Goal: Task Accomplishment & Management: Use online tool/utility

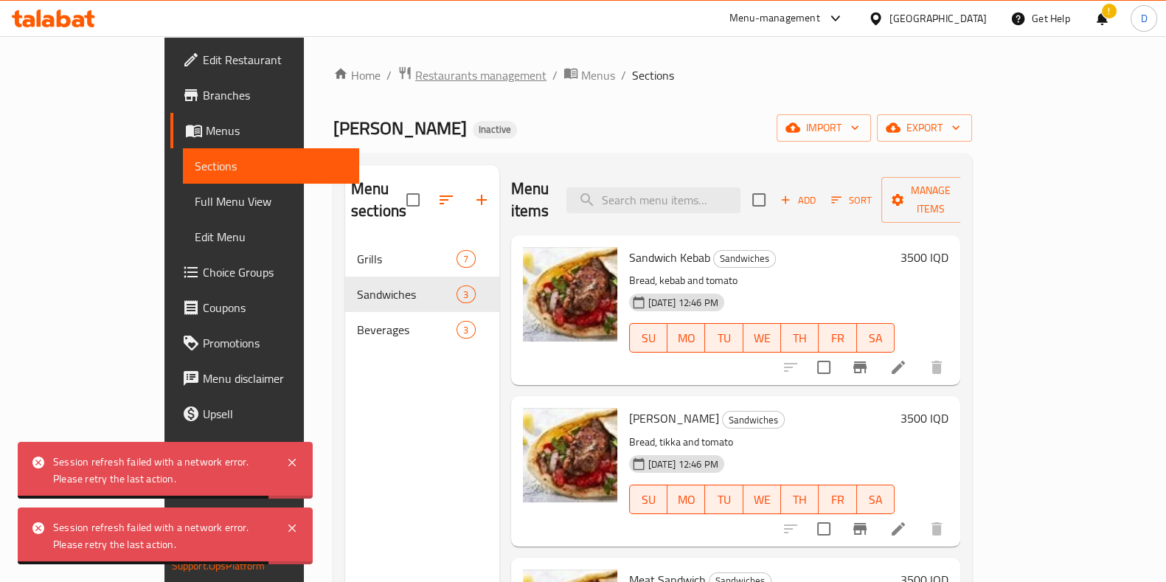
click at [424, 74] on span "Restaurants management" at bounding box center [480, 75] width 131 height 18
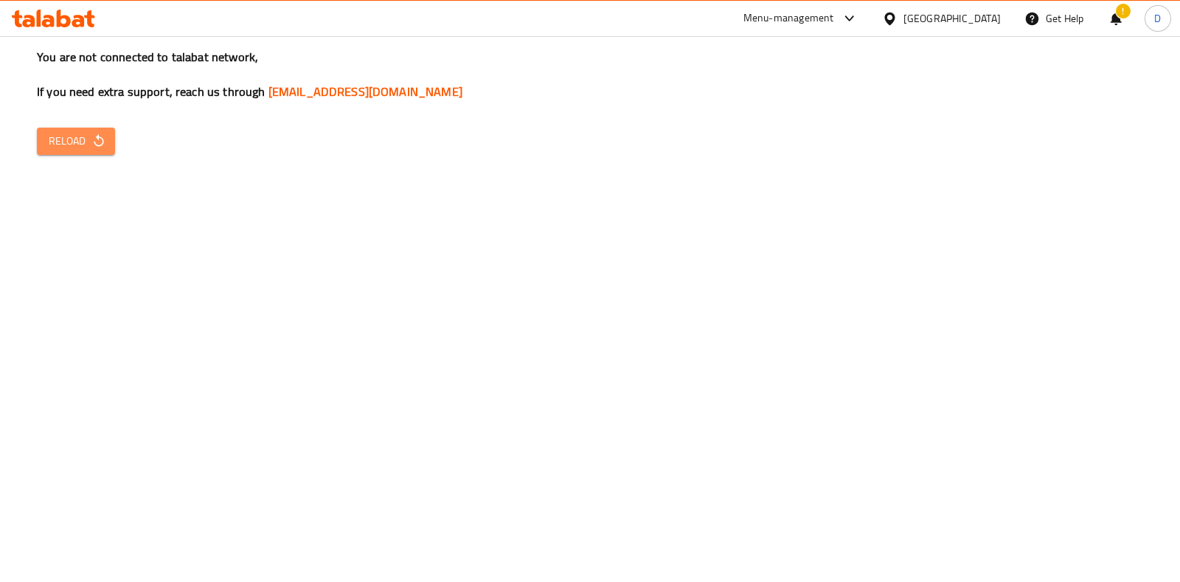
click at [82, 153] on button "Reload" at bounding box center [76, 141] width 78 height 27
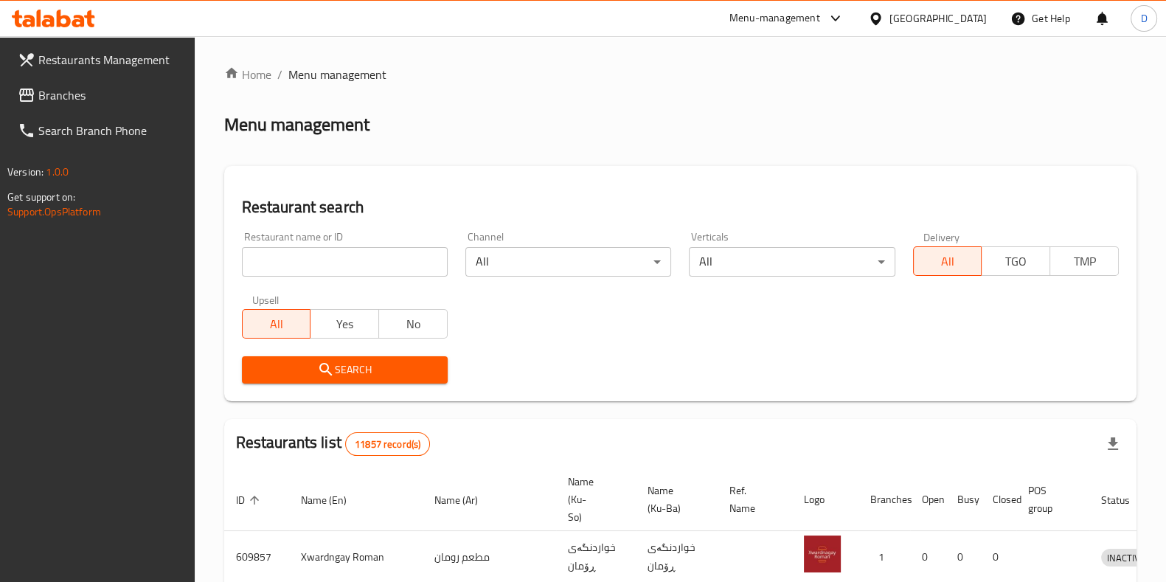
drag, startPoint x: 0, startPoint y: 0, endPoint x: 420, endPoint y: 260, distance: 494.1
click at [420, 260] on input "search" at bounding box center [345, 262] width 206 height 30
type input "bawki el"
click button "Search" at bounding box center [345, 369] width 206 height 27
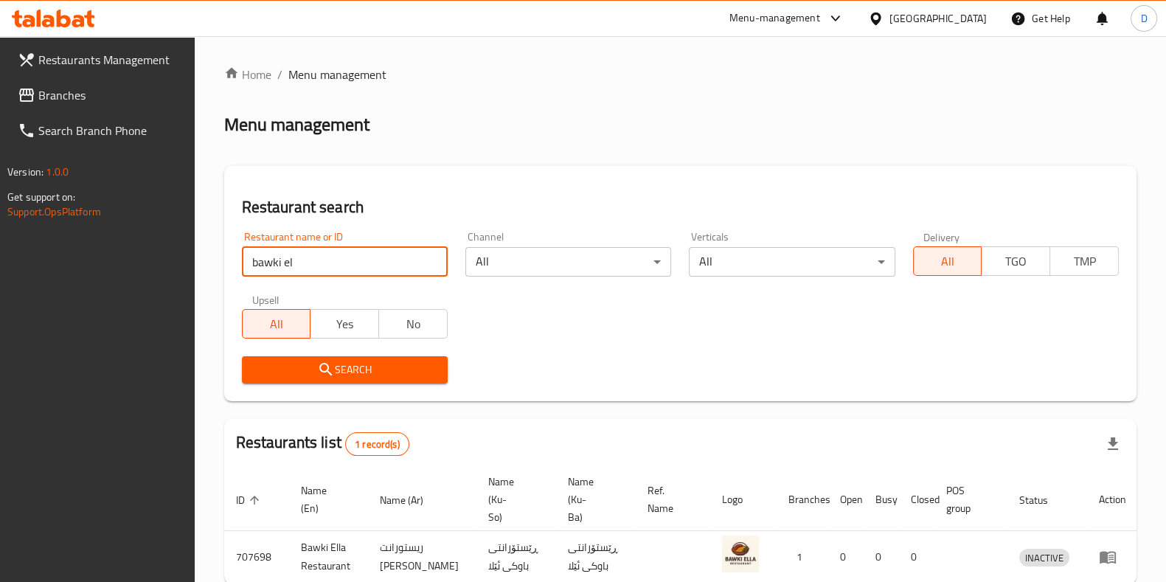
scroll to position [63, 0]
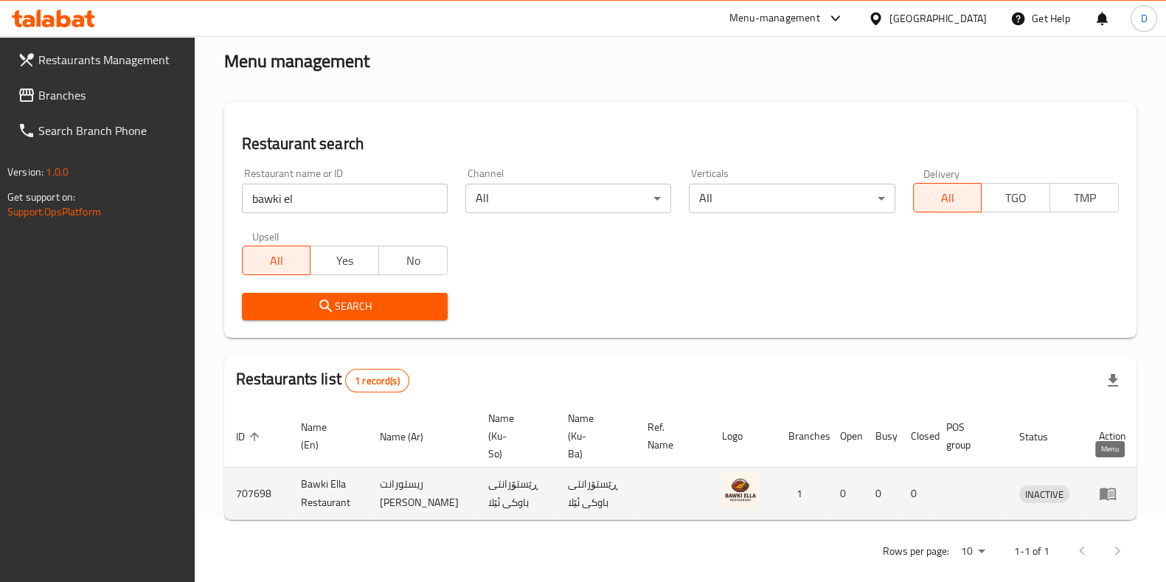
click at [1112, 485] on icon "enhanced table" at bounding box center [1108, 494] width 18 height 18
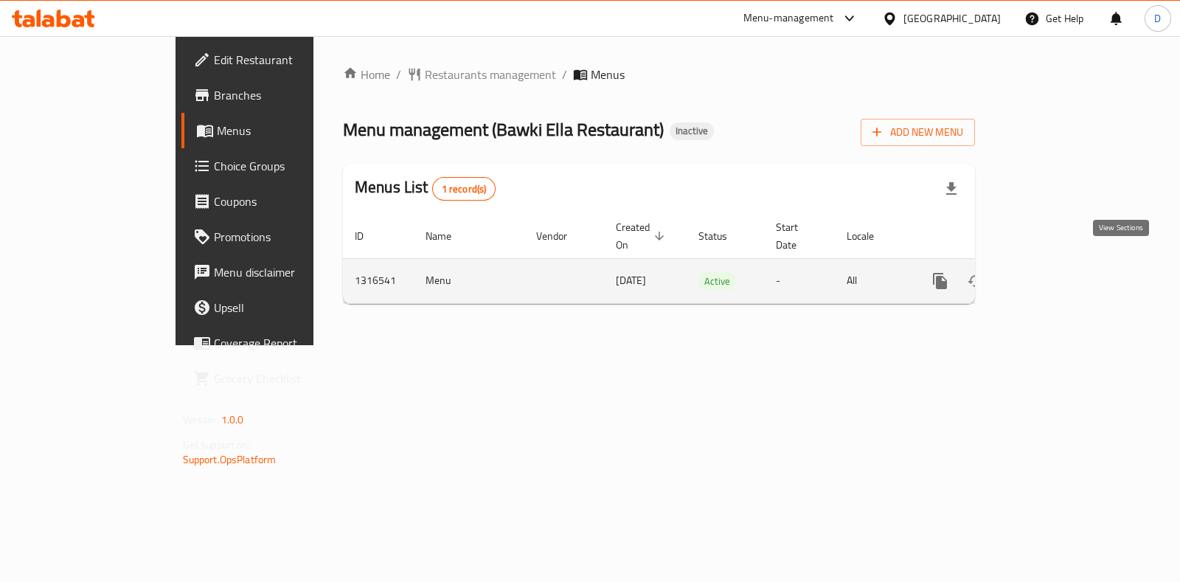
click at [1064, 278] on link "enhanced table" at bounding box center [1046, 280] width 35 height 35
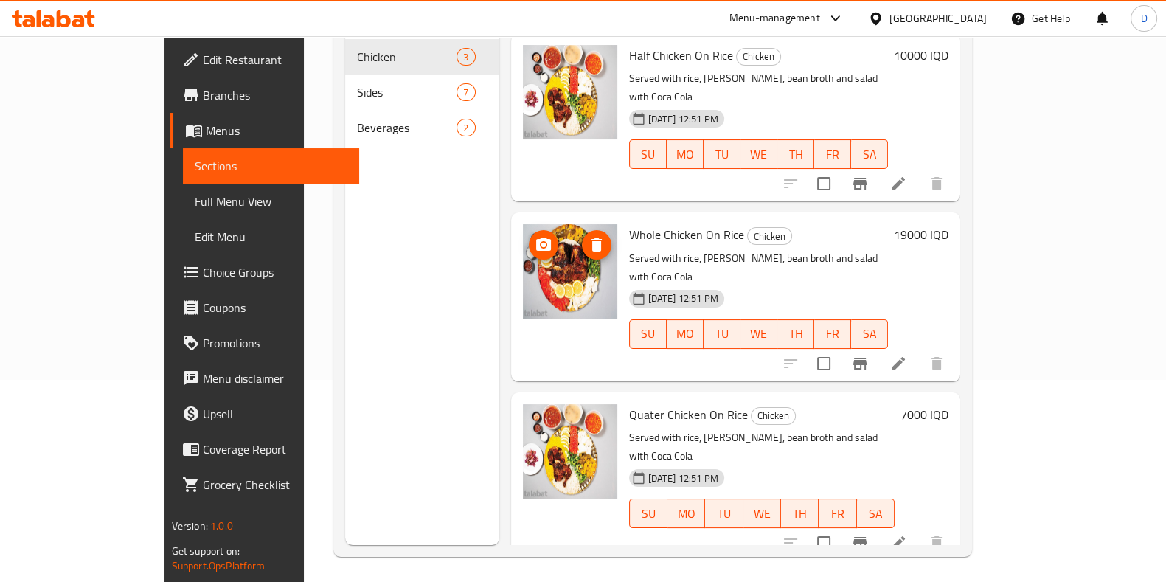
scroll to position [207, 0]
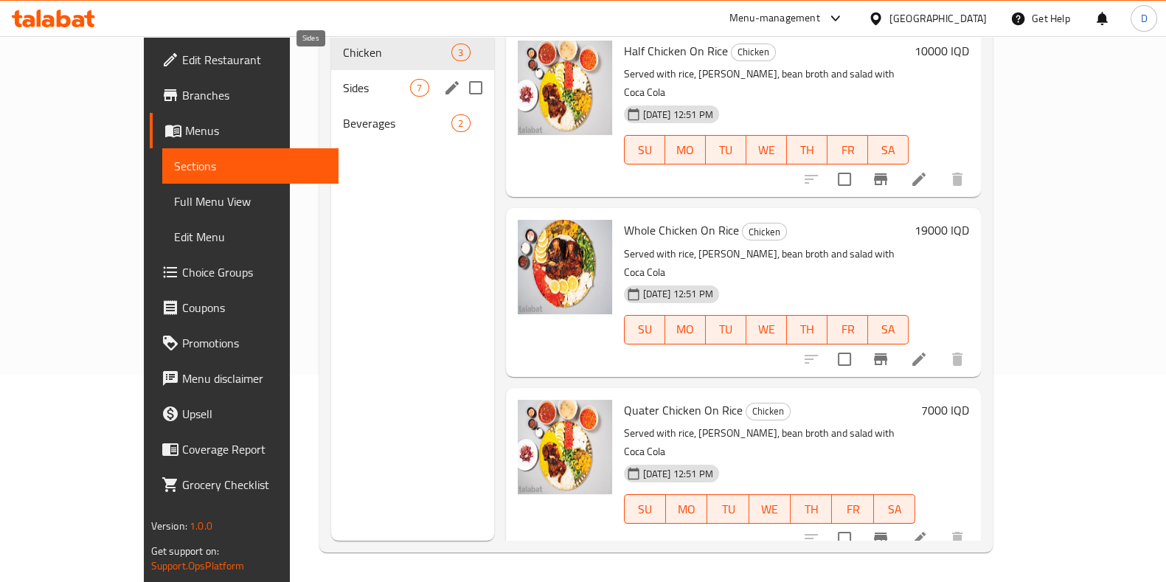
click at [361, 79] on span "Sides" at bounding box center [376, 88] width 67 height 18
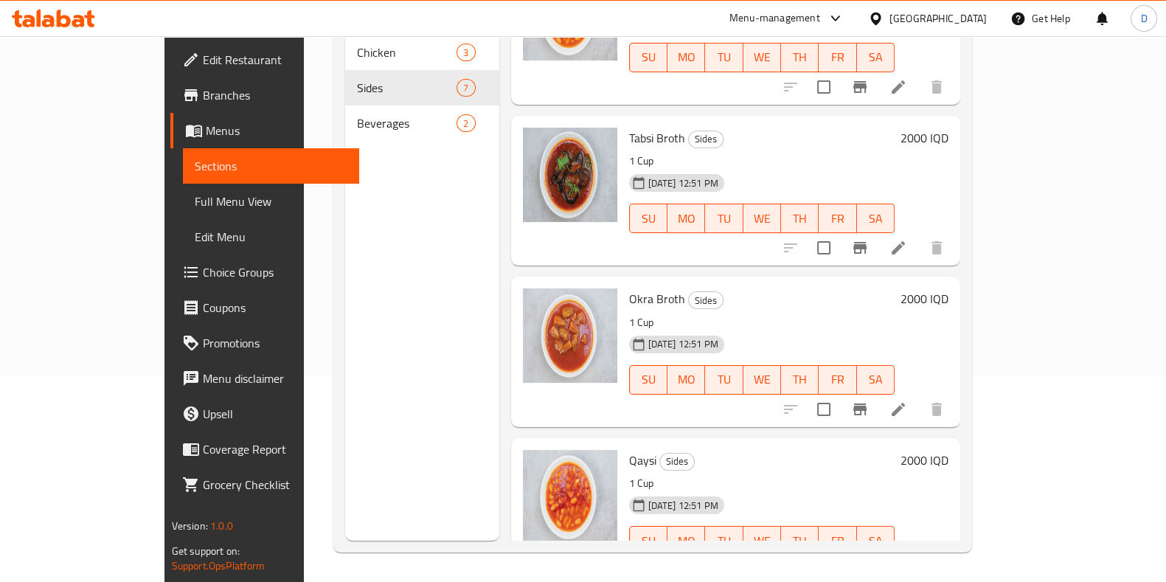
scroll to position [582, 0]
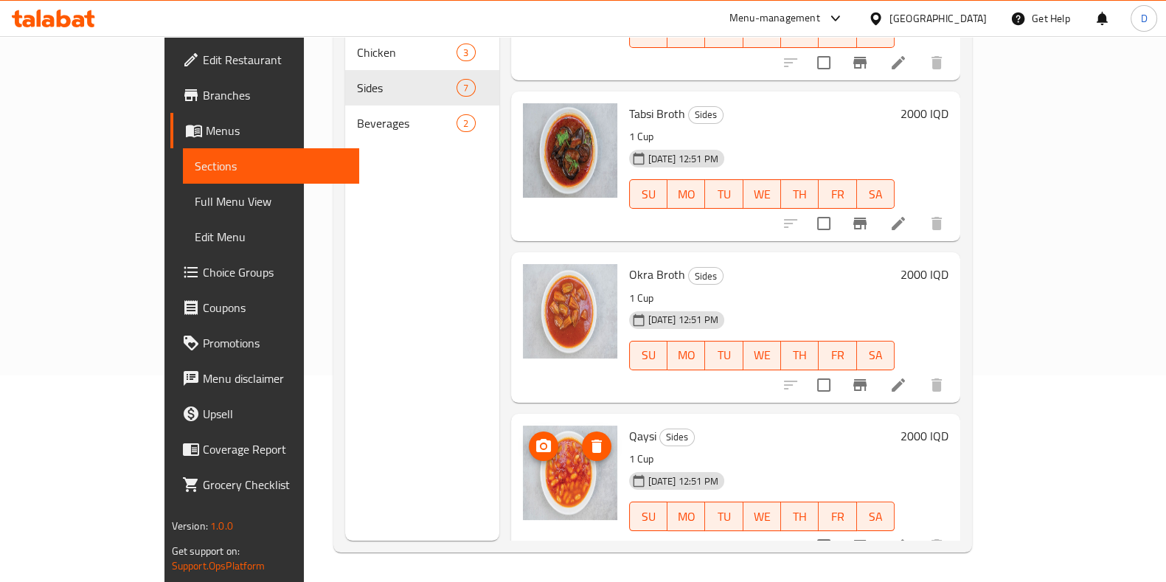
click at [530, 440] on img at bounding box center [570, 473] width 94 height 94
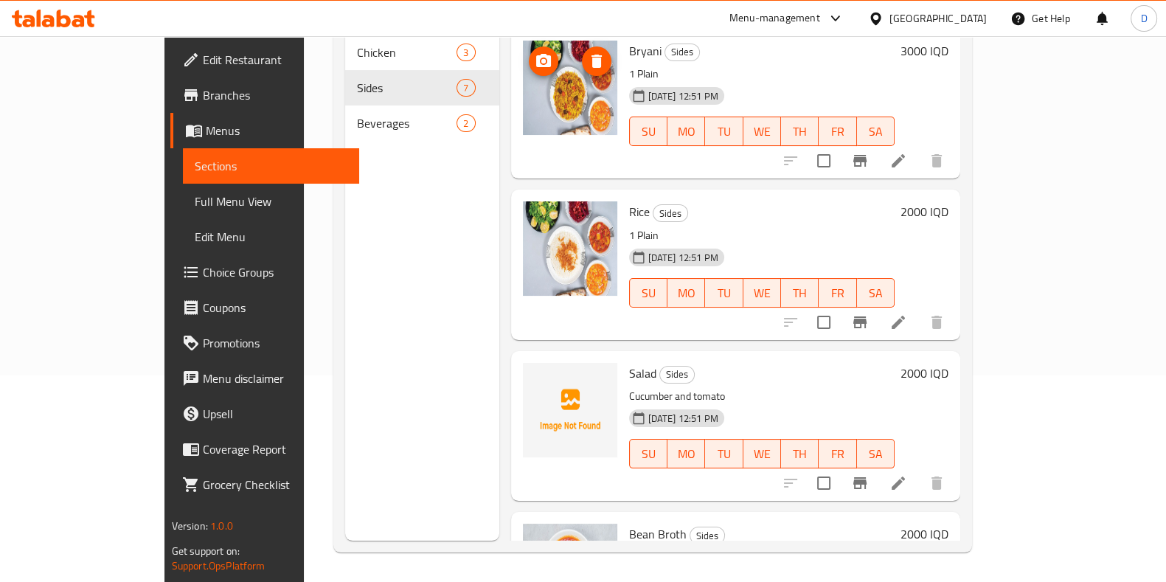
scroll to position [0, 0]
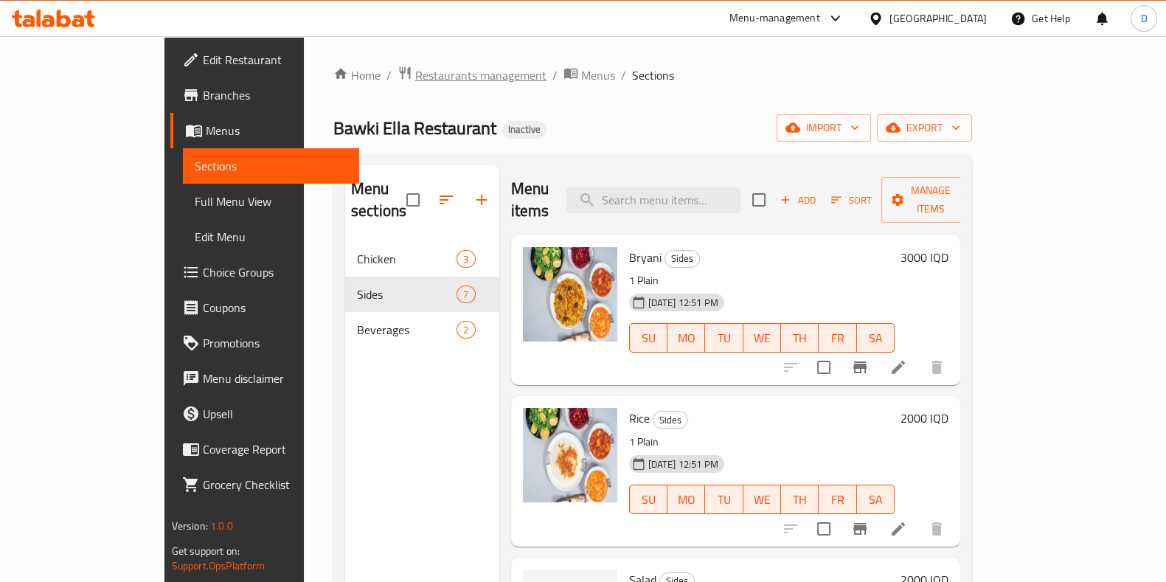
click at [415, 68] on span "Restaurants management" at bounding box center [480, 75] width 131 height 18
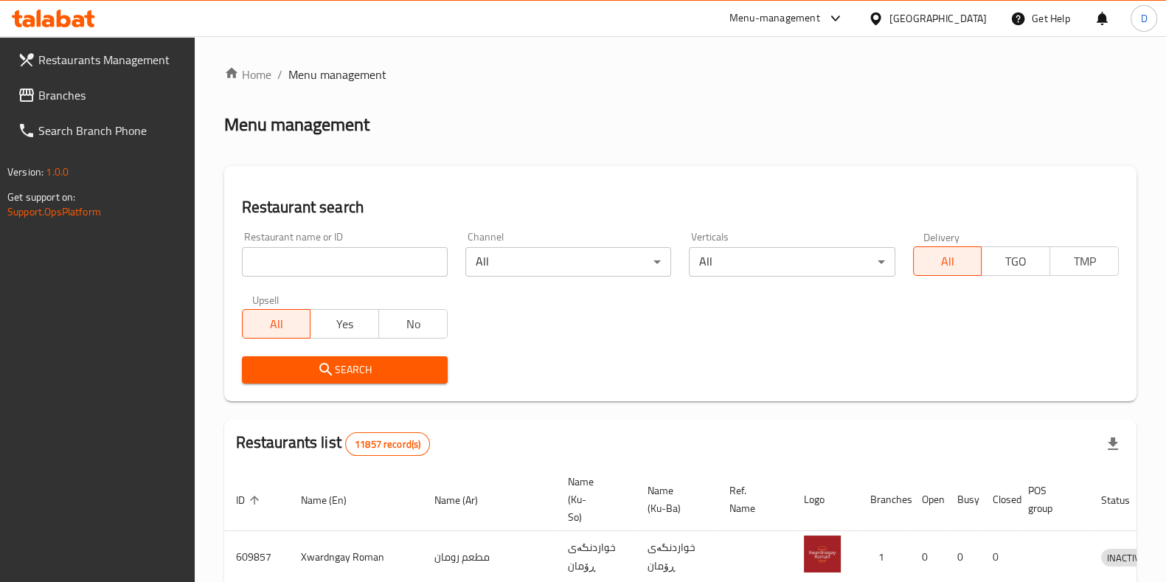
click at [401, 265] on input "search" at bounding box center [345, 262] width 206 height 30
type input "j"
type input "aldimash"
click button "Search" at bounding box center [345, 369] width 206 height 27
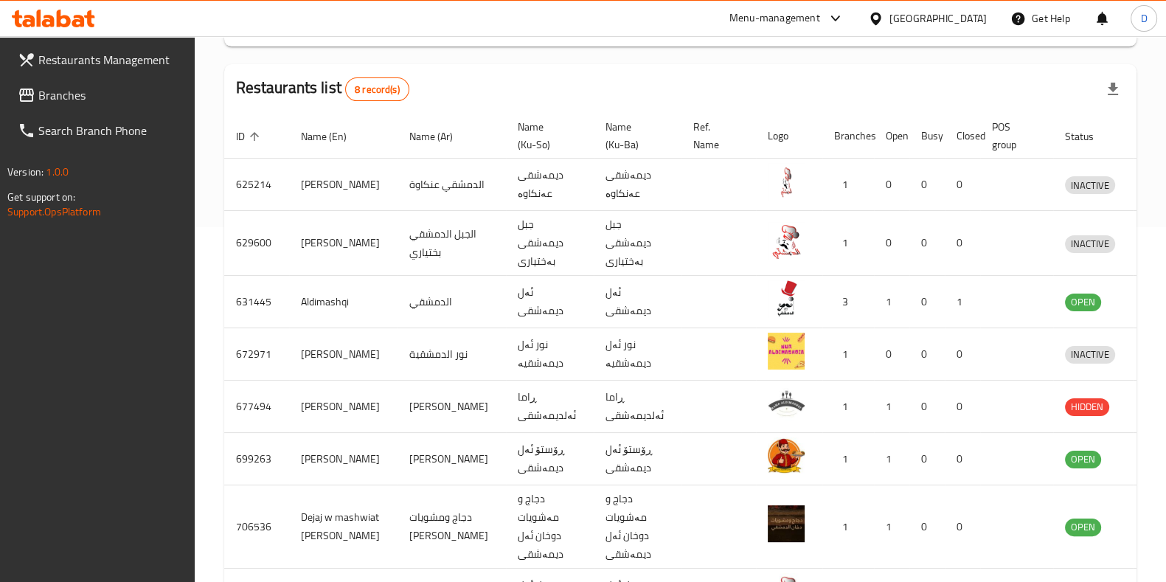
scroll to position [356, 0]
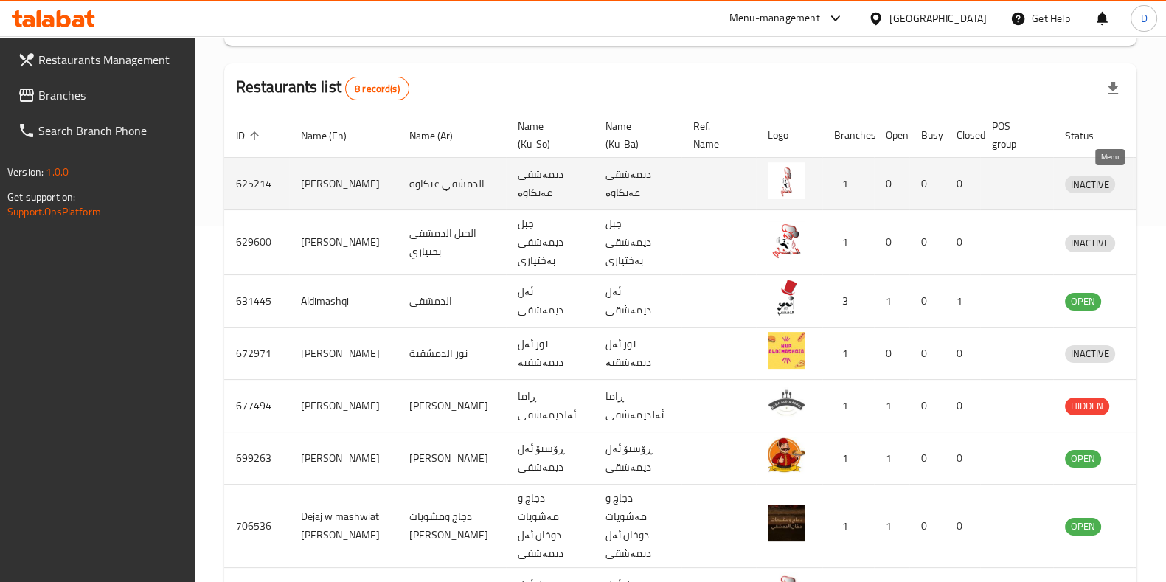
click at [1145, 186] on icon "enhanced table" at bounding box center [1153, 184] width 16 height 13
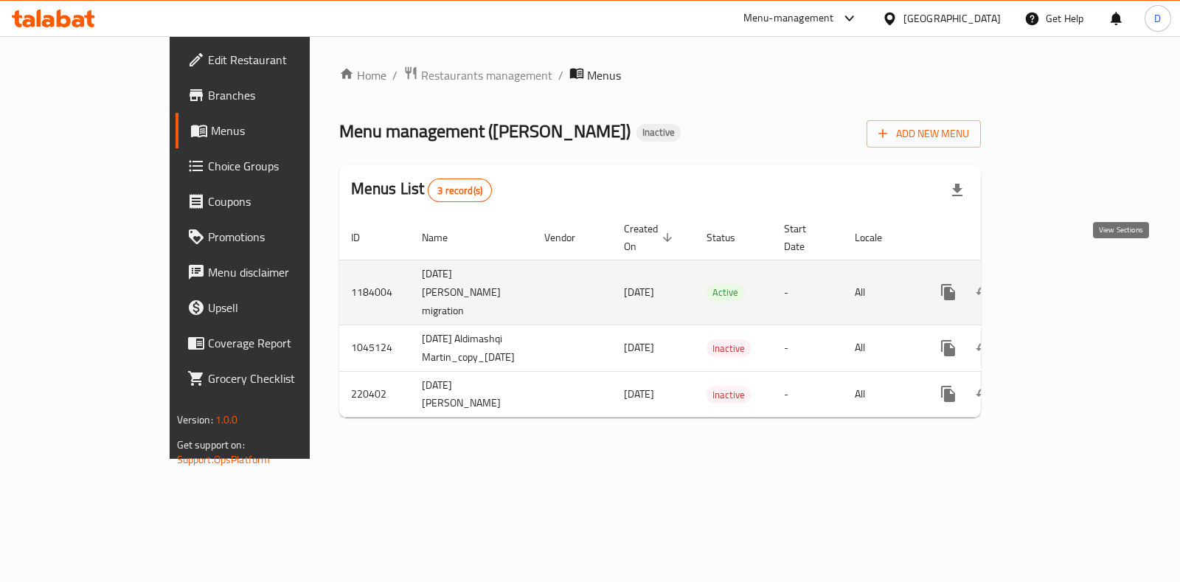
click at [1064, 283] on icon "enhanced table" at bounding box center [1055, 292] width 18 height 18
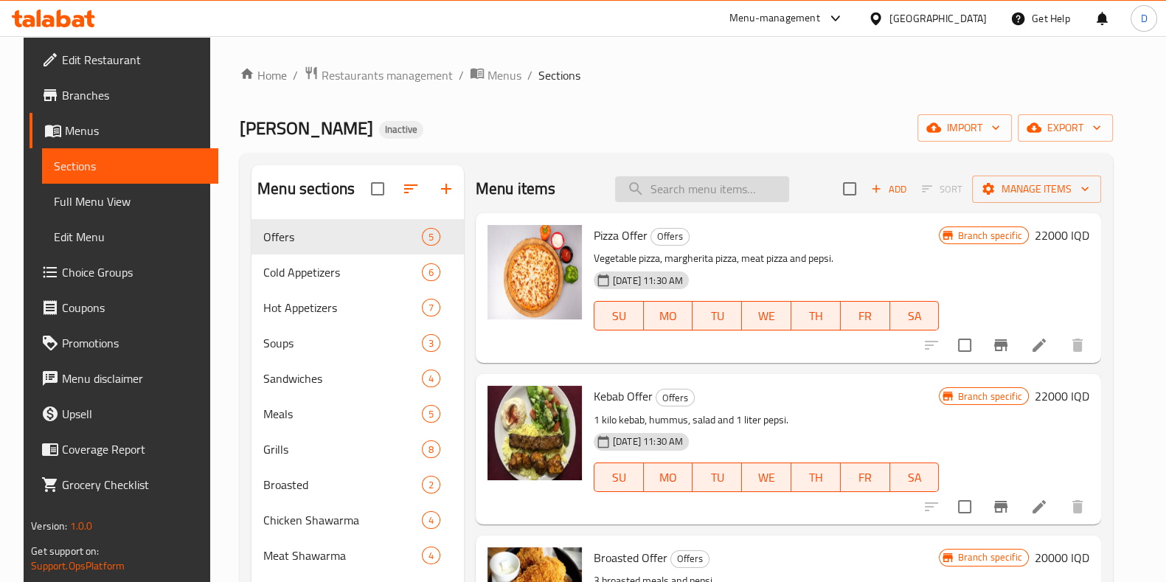
click at [626, 196] on input "search" at bounding box center [702, 189] width 174 height 26
paste input "Supreme Sandwich"
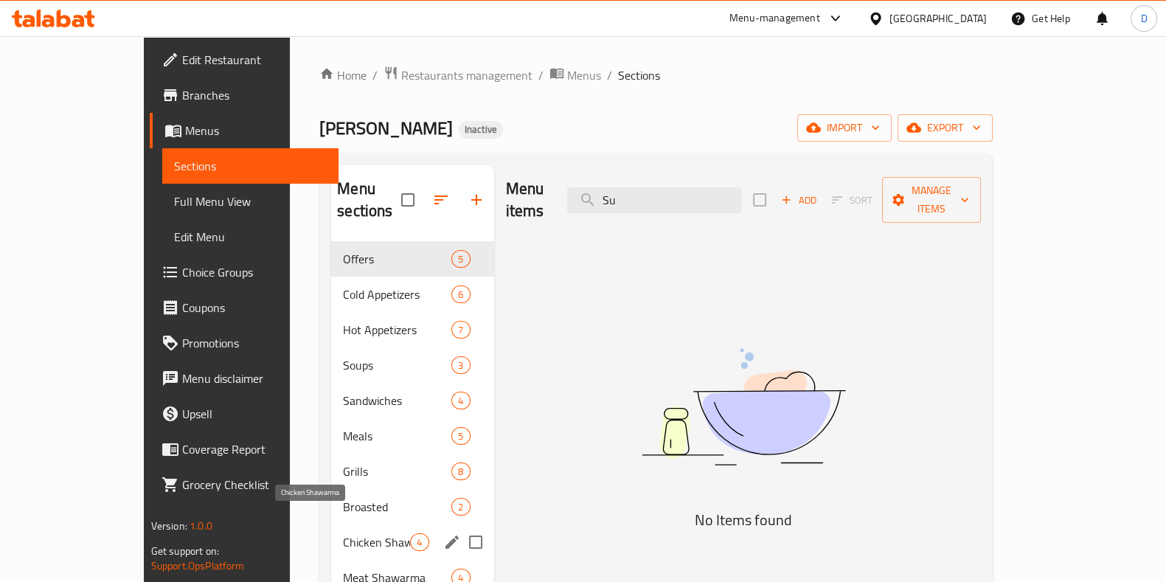
type input "S"
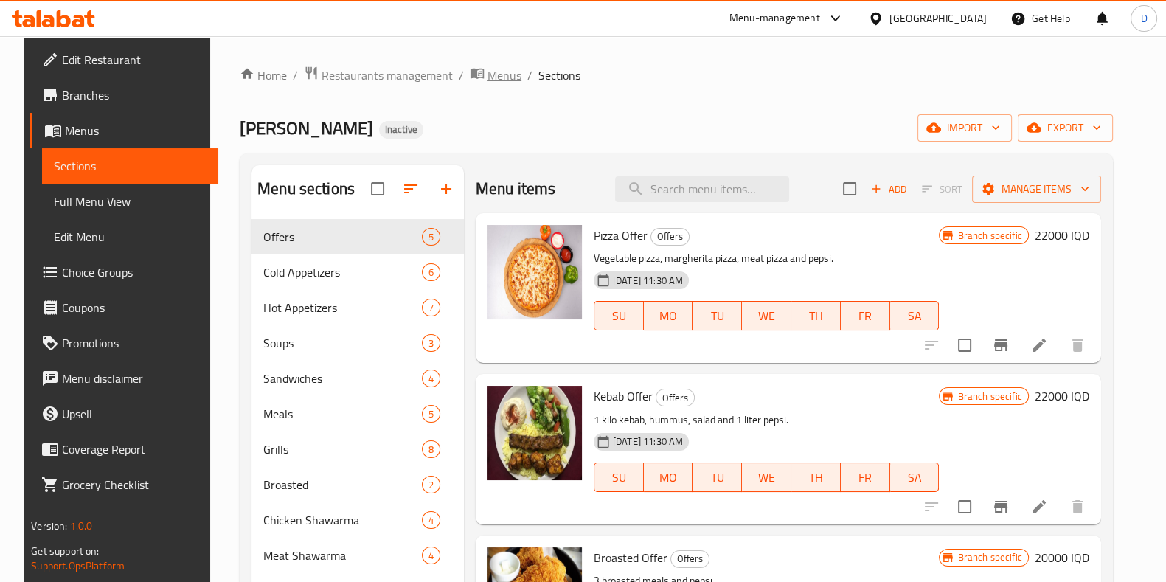
click at [488, 83] on span "Menus" at bounding box center [505, 75] width 34 height 18
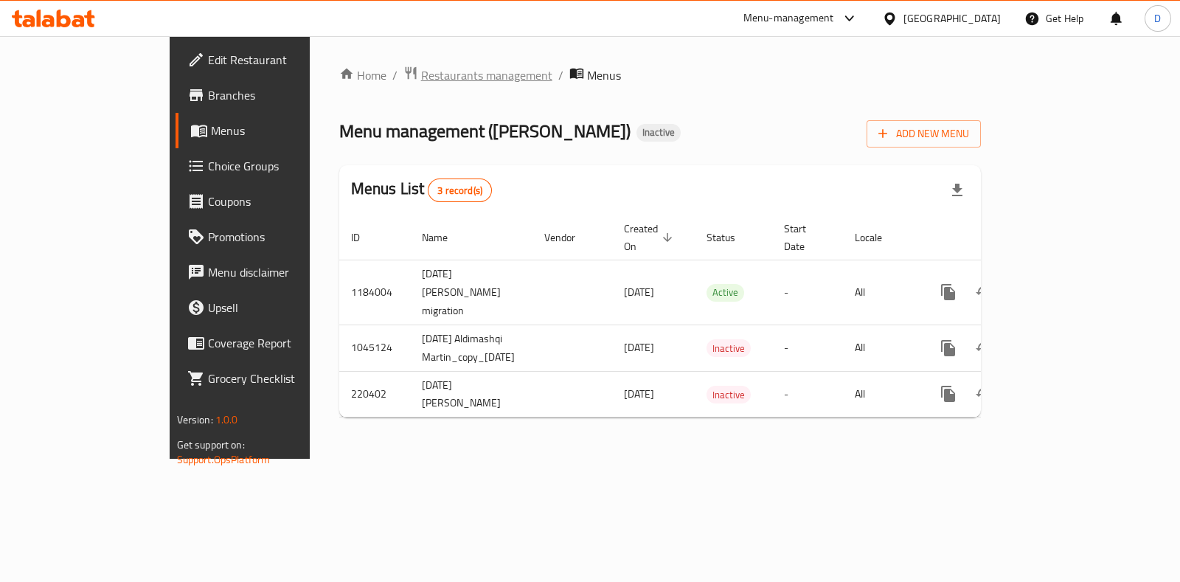
click at [421, 80] on span "Restaurants management" at bounding box center [486, 75] width 131 height 18
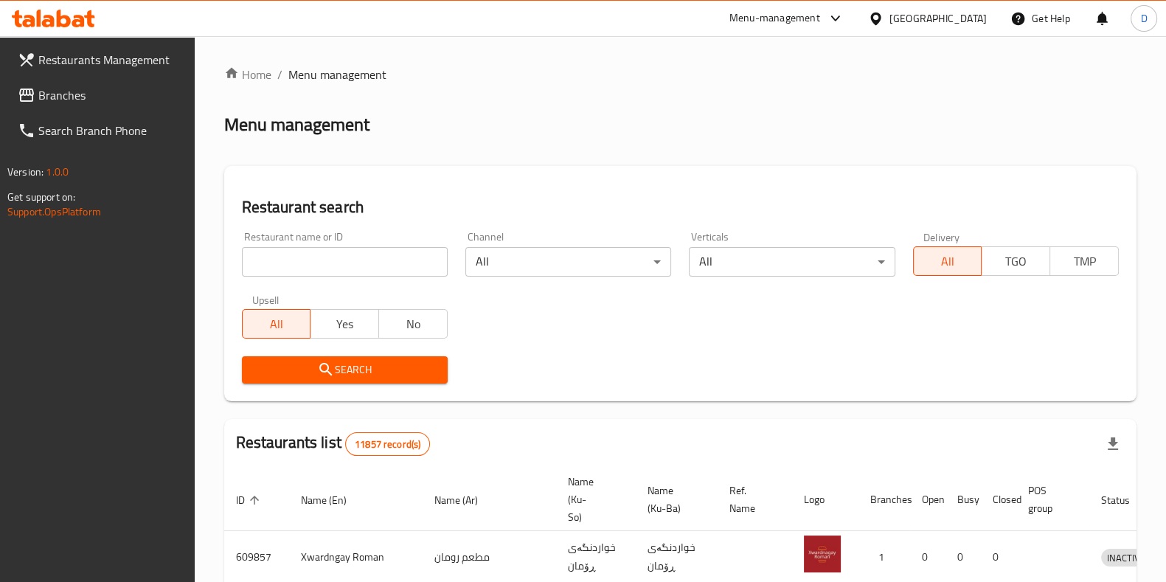
click at [439, 249] on input "search" at bounding box center [345, 262] width 206 height 30
type input "Aldimash"
click button "Search" at bounding box center [345, 369] width 206 height 27
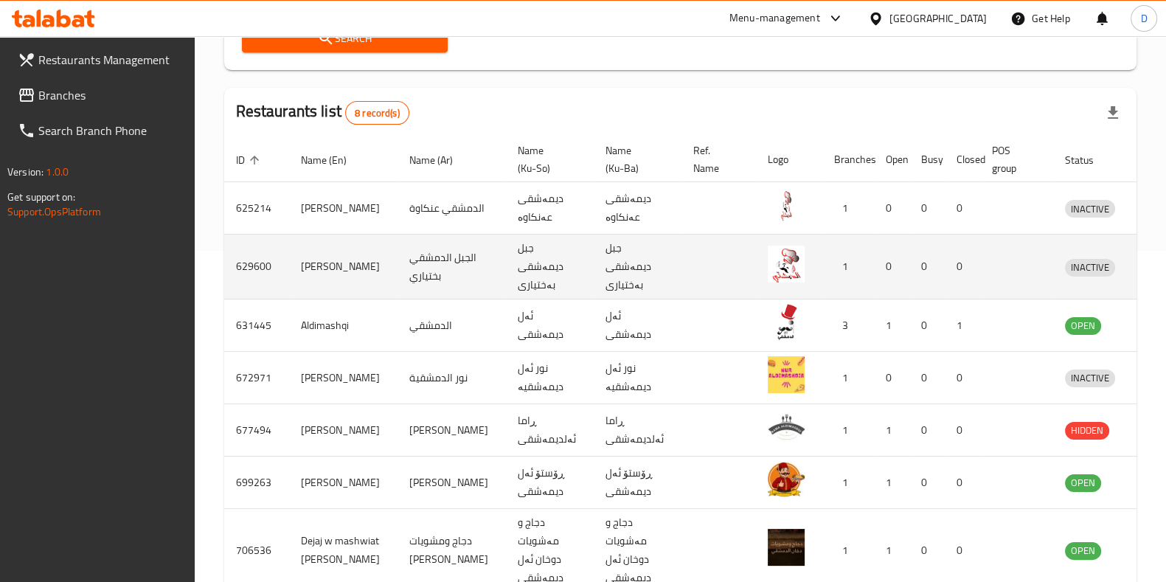
scroll to position [342, 0]
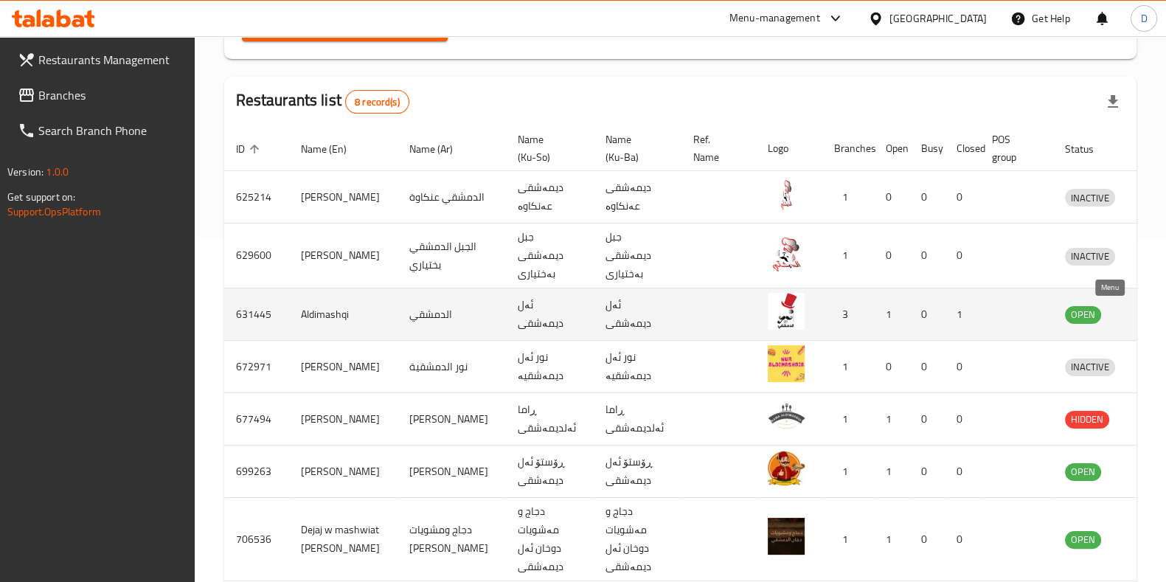
click at [1145, 311] on icon "enhanced table" at bounding box center [1154, 314] width 18 height 18
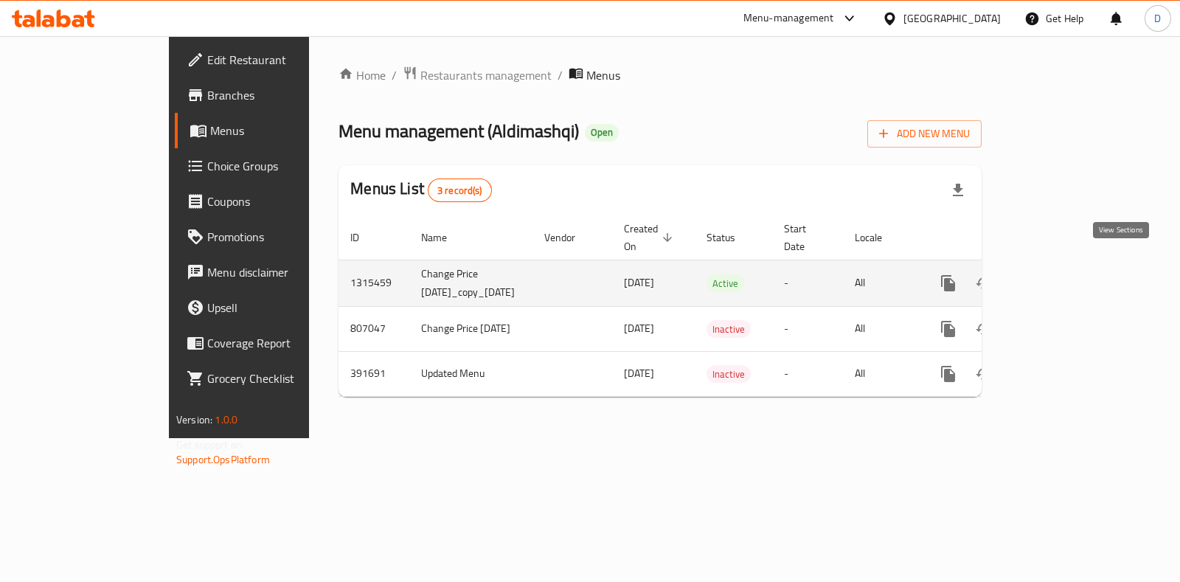
click at [1064, 274] on icon "enhanced table" at bounding box center [1055, 283] width 18 height 18
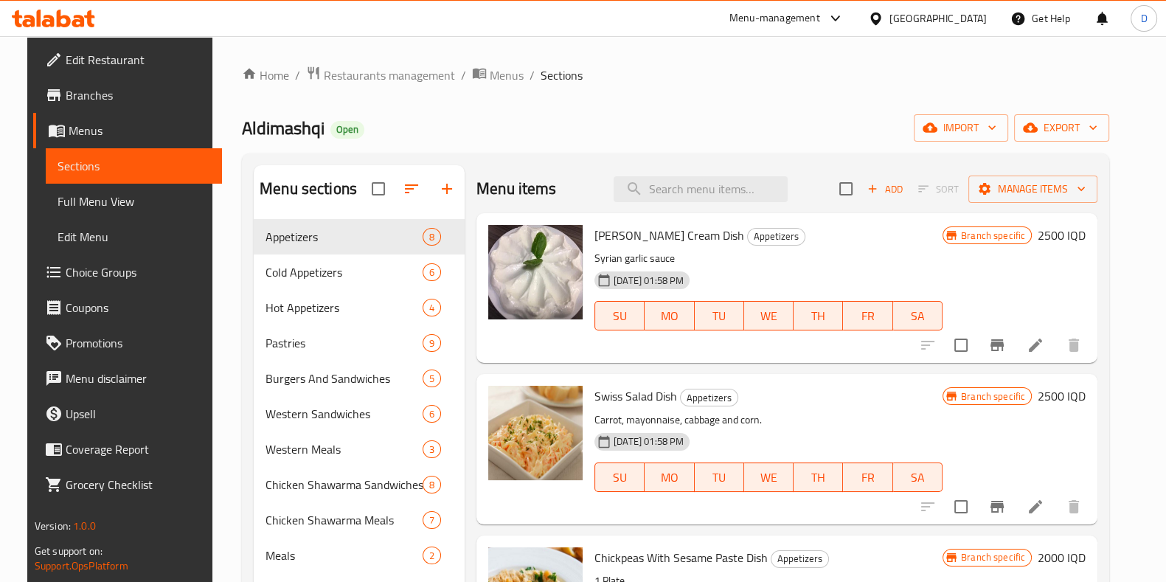
click at [690, 203] on div "Menu items Add Sort Manage items" at bounding box center [786, 189] width 621 height 48
click at [687, 194] on input "search" at bounding box center [701, 189] width 174 height 26
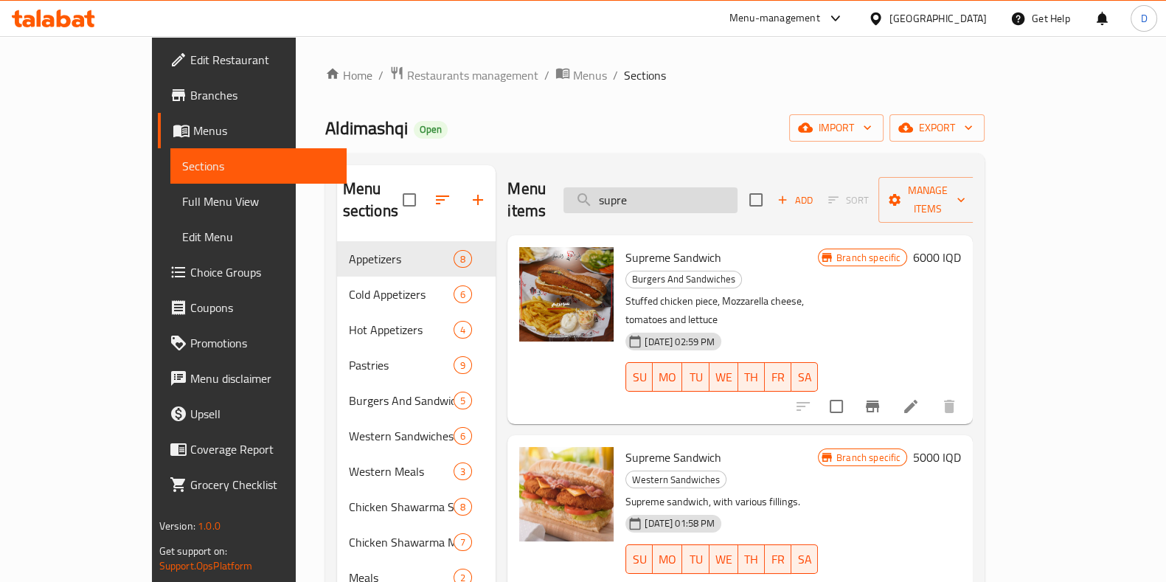
click at [678, 187] on input "supre" at bounding box center [651, 200] width 174 height 26
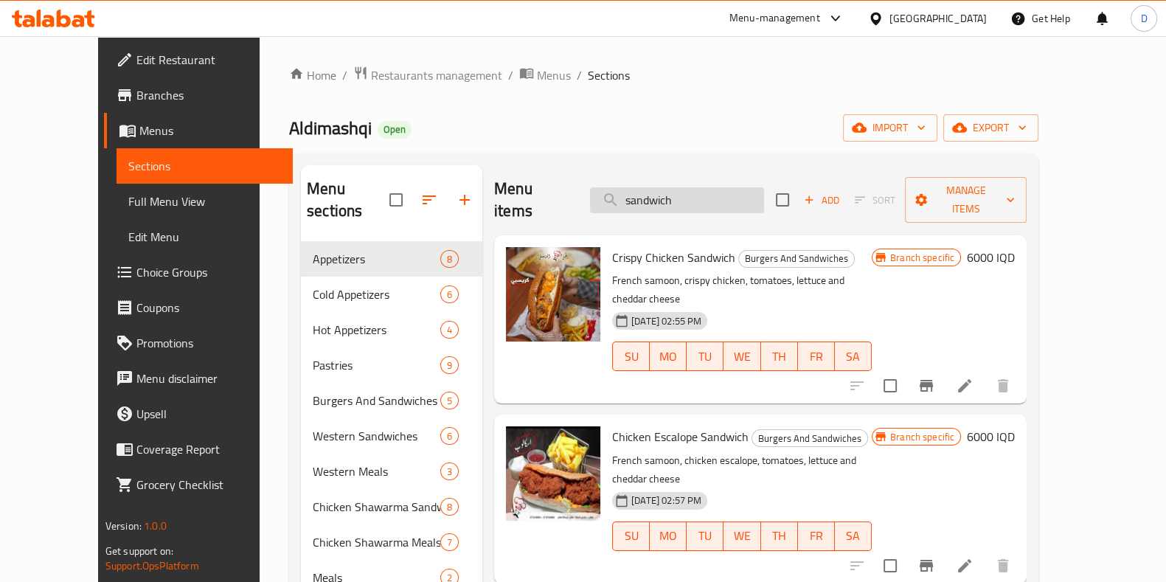
click at [658, 187] on input "sandwich" at bounding box center [677, 200] width 174 height 26
click at [656, 187] on input "sandwich" at bounding box center [677, 200] width 174 height 26
click at [653, 187] on input "sandwich" at bounding box center [677, 200] width 174 height 26
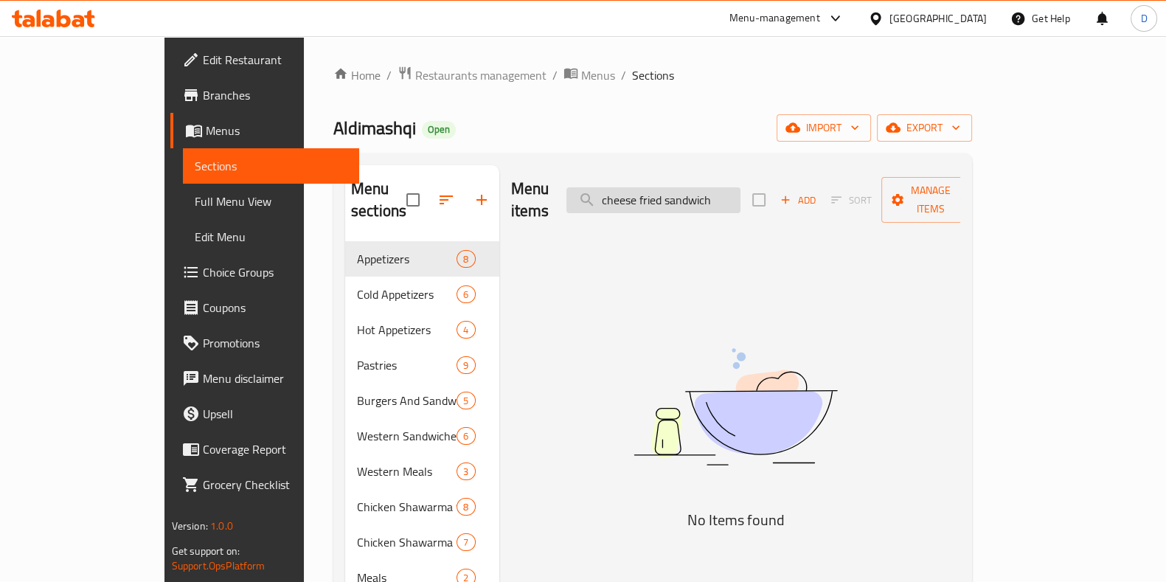
click at [741, 187] on input "cheese fried sandwich" at bounding box center [653, 200] width 174 height 26
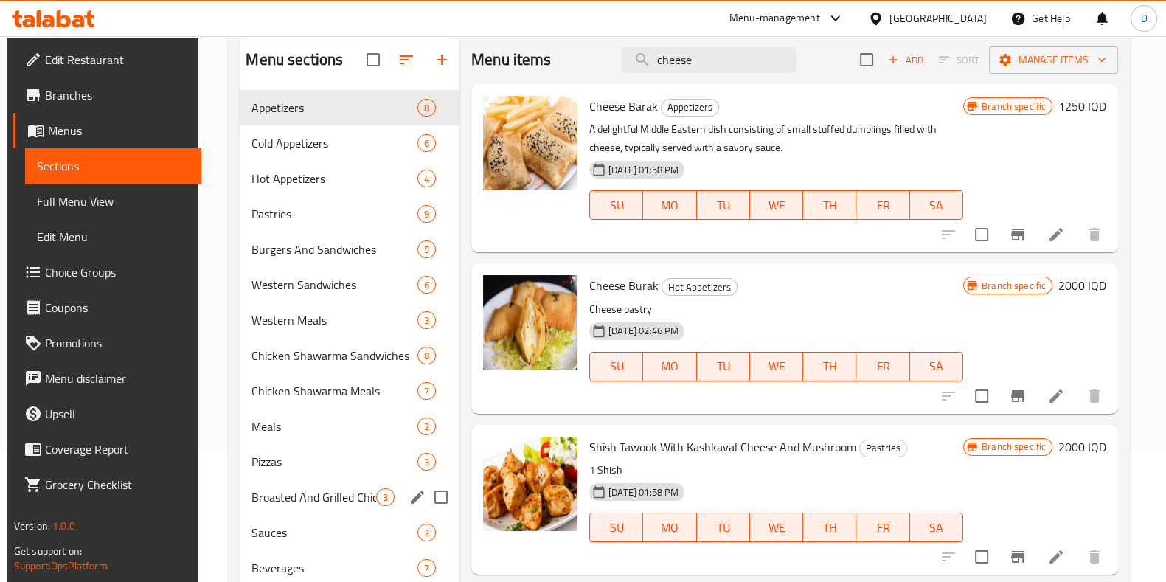
scroll to position [207, 0]
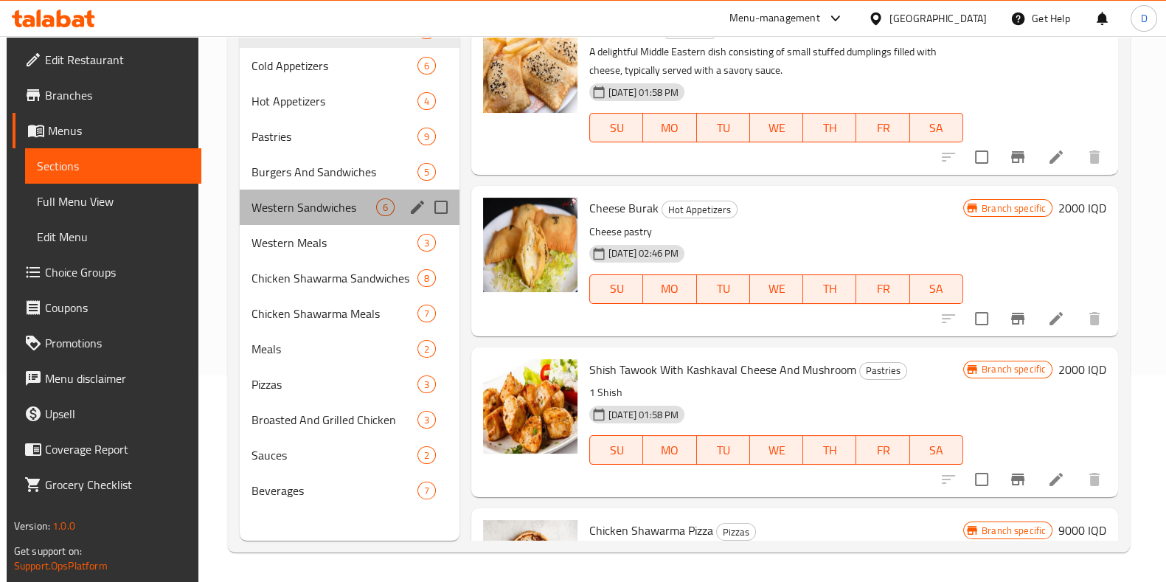
click at [353, 190] on div "Western Sandwiches 6" at bounding box center [350, 207] width 220 height 35
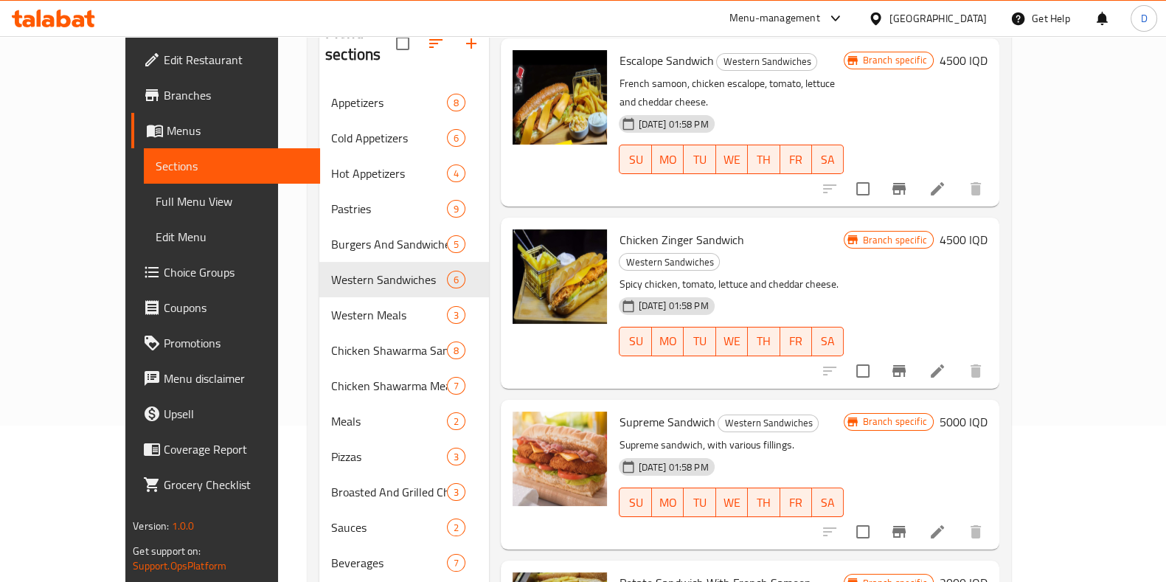
scroll to position [207, 0]
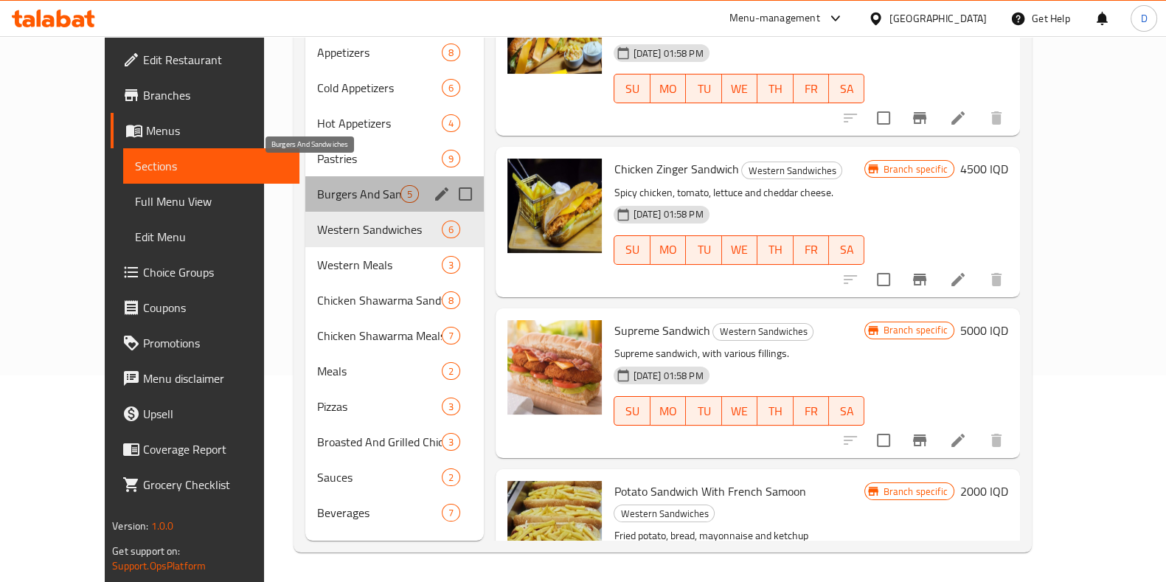
click at [342, 185] on span "Burgers And Sandwiches" at bounding box center [358, 194] width 83 height 18
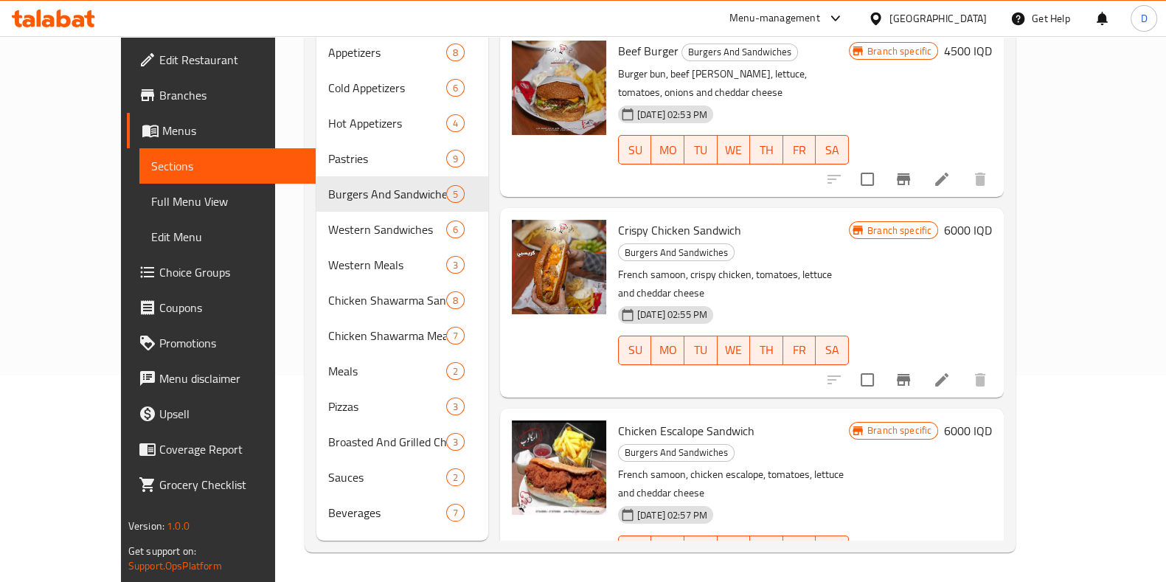
scroll to position [60, 0]
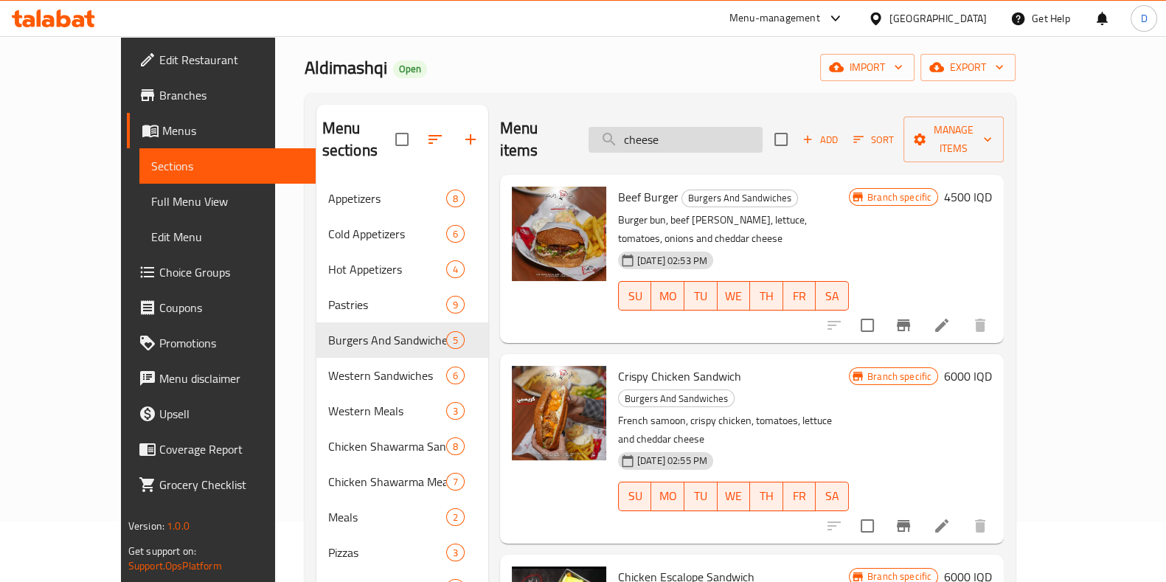
click at [682, 135] on input "cheese" at bounding box center [676, 140] width 174 height 26
paste input "Mixed Appetizers Platter"
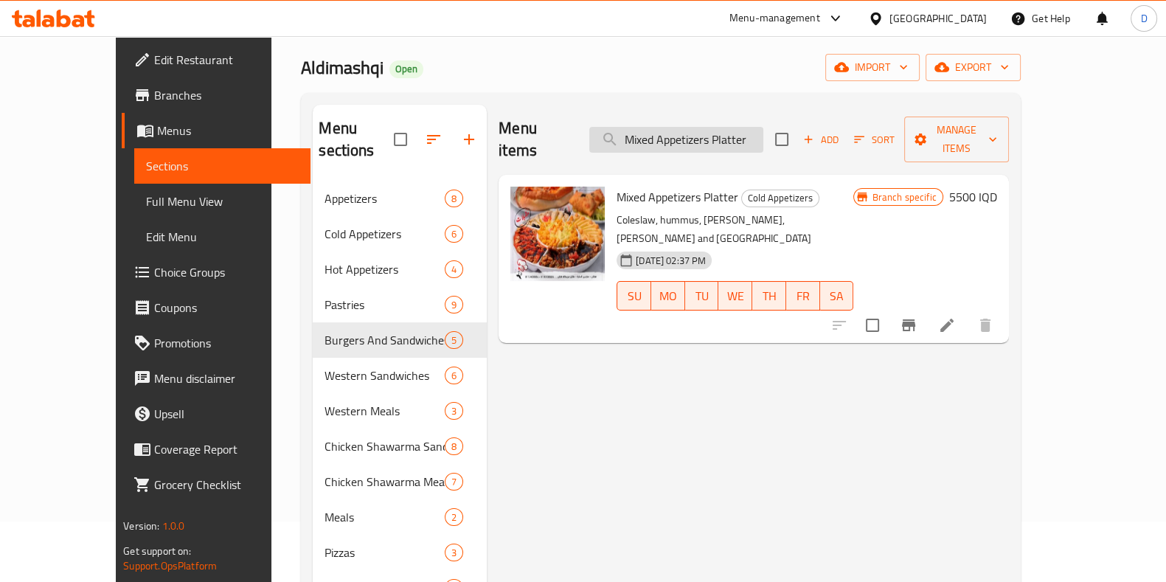
click at [727, 127] on input "Mixed Appetizers Platter" at bounding box center [676, 140] width 174 height 26
paste input "Chicken Shawarma Meal - 1 Kilo"
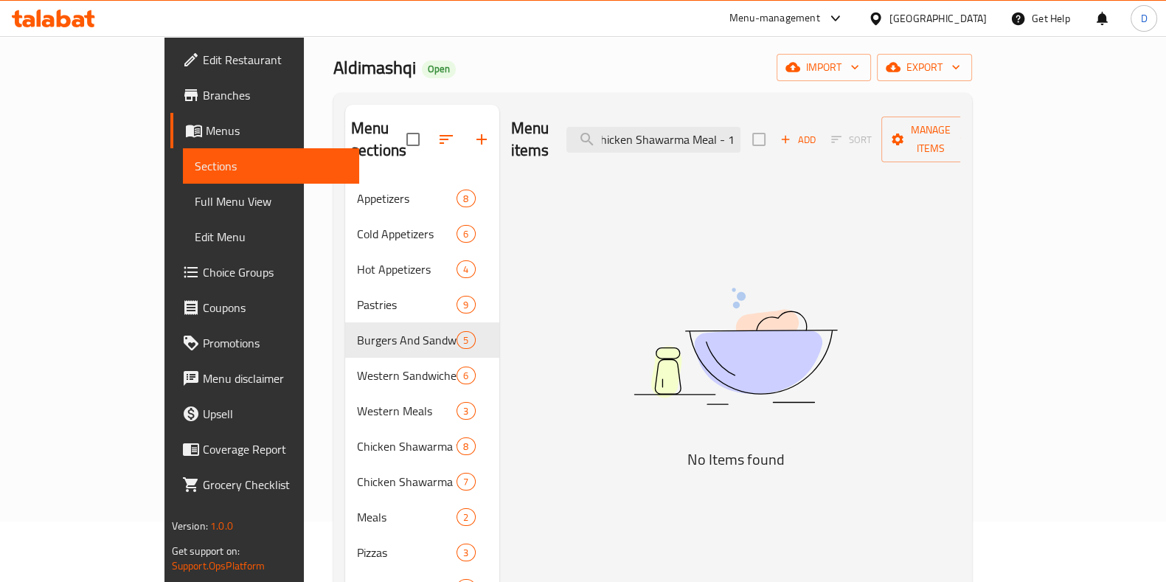
scroll to position [0, 0]
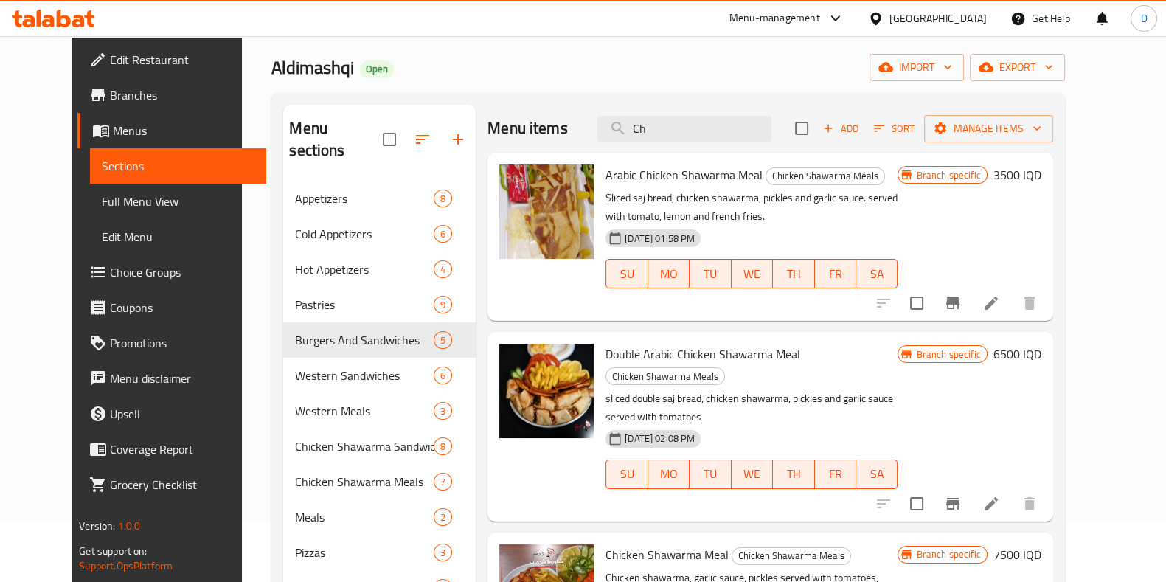
type input "C"
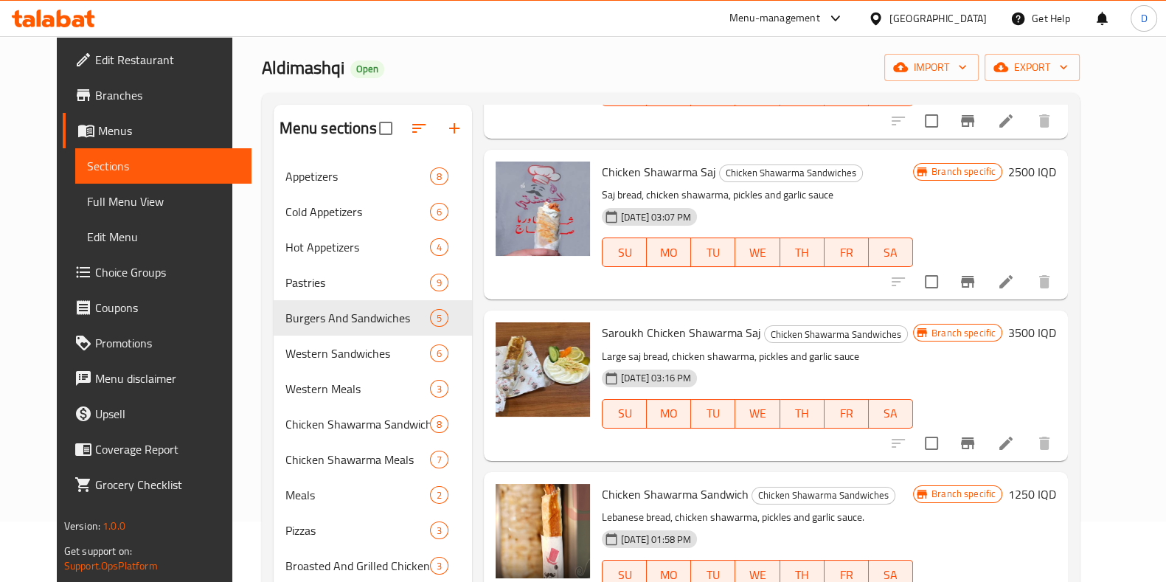
scroll to position [744, 0]
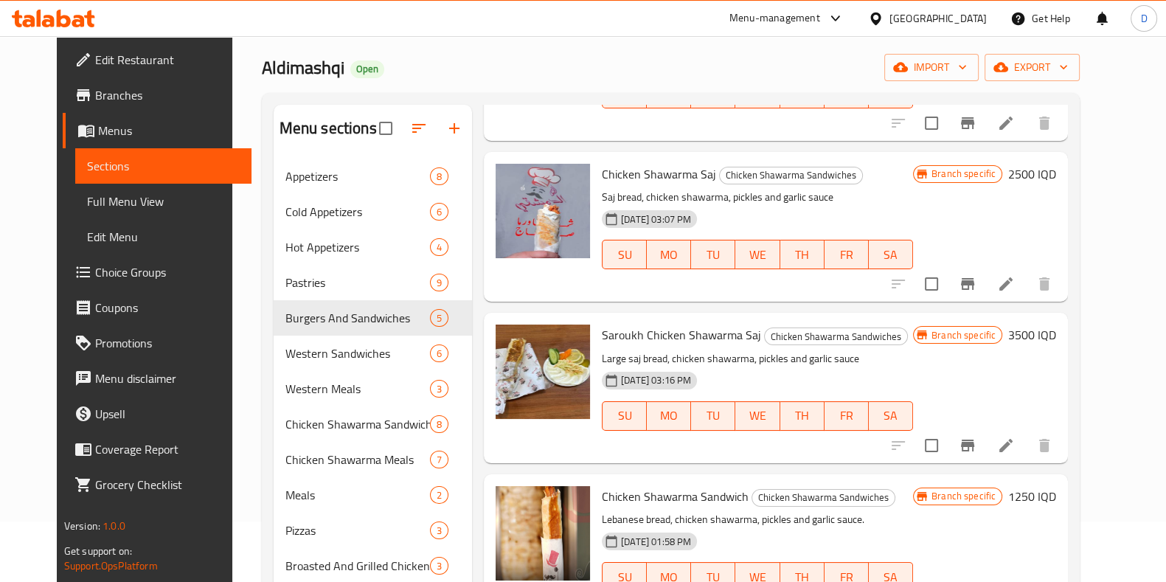
type input "chicken shawarma"
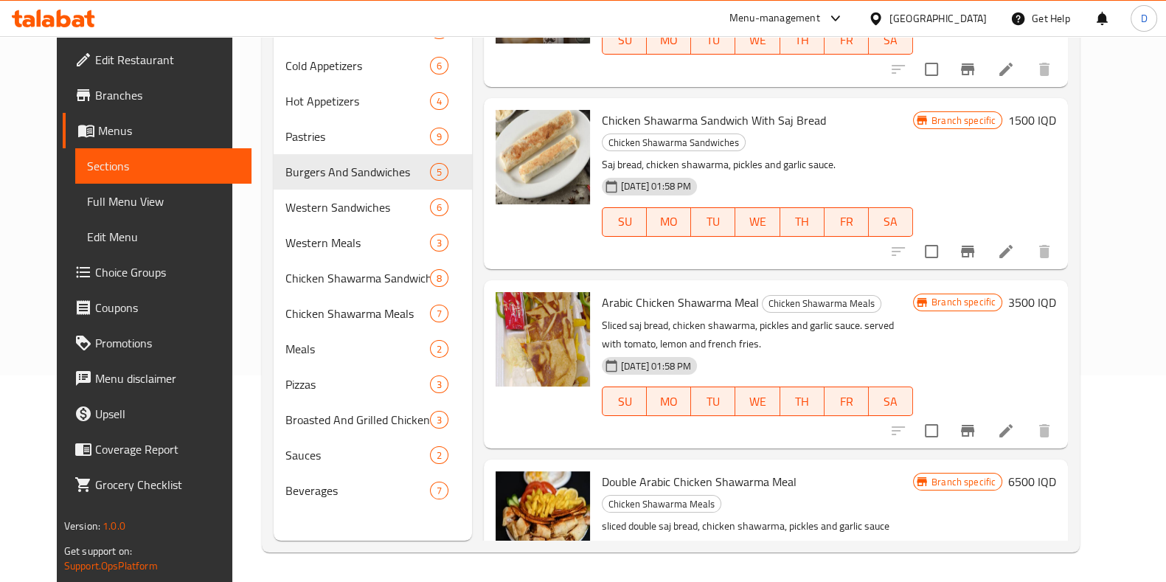
scroll to position [1134, 0]
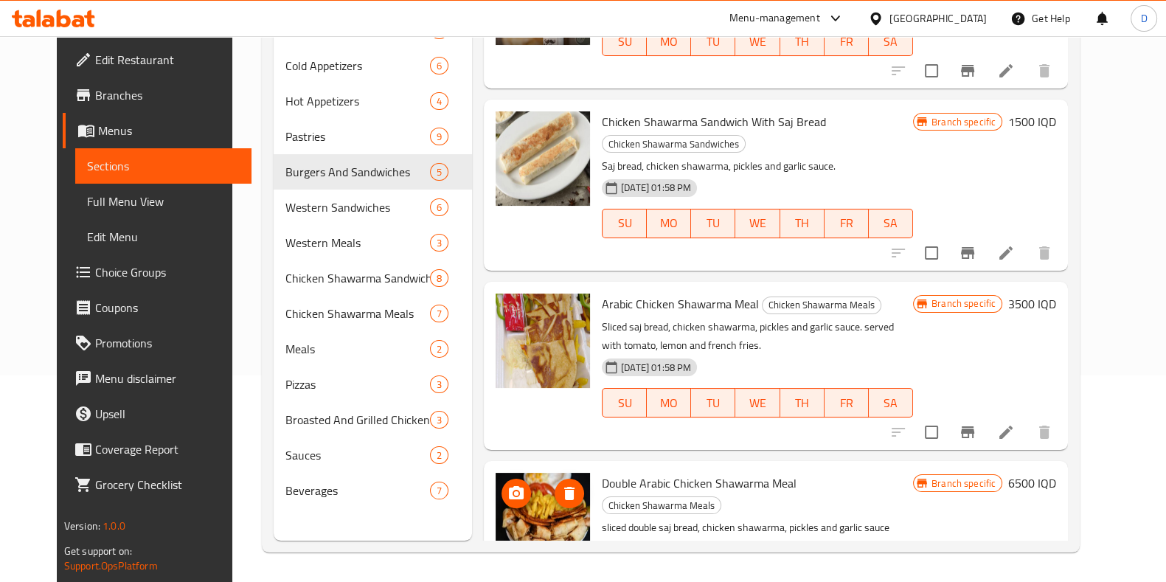
click at [542, 473] on img at bounding box center [543, 520] width 94 height 94
